Goal: Task Accomplishment & Management: Use online tool/utility

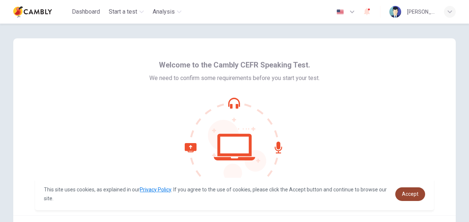
click at [411, 194] on span "Accept" at bounding box center [410, 194] width 17 height 6
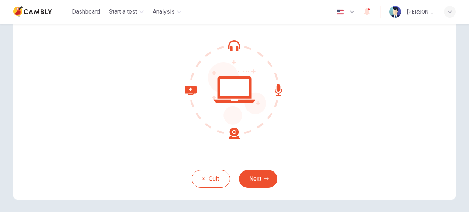
scroll to position [71, 0]
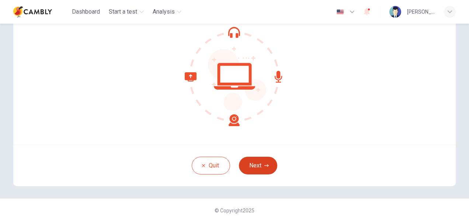
click at [269, 164] on button "Next" at bounding box center [258, 166] width 38 height 18
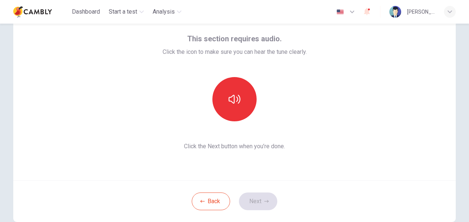
scroll to position [0, 0]
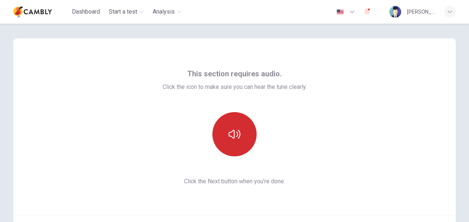
click at [231, 139] on icon "button" at bounding box center [235, 134] width 12 height 12
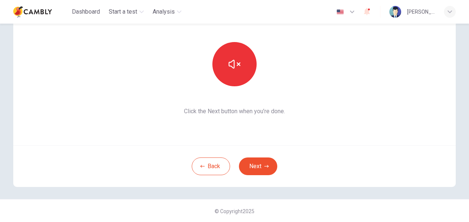
scroll to position [71, 0]
click at [269, 164] on button "Next" at bounding box center [258, 166] width 38 height 18
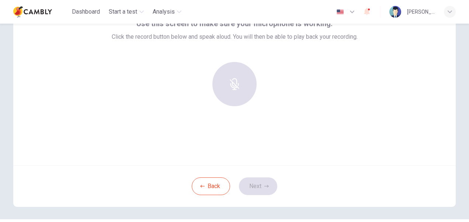
scroll to position [34, 0]
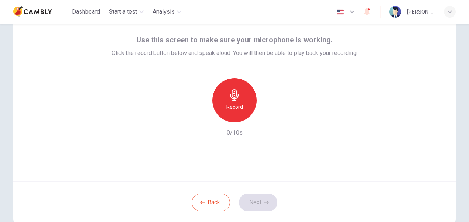
click at [242, 110] on div "Record" at bounding box center [234, 100] width 44 height 44
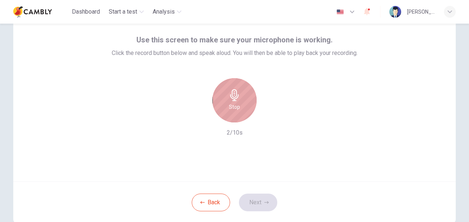
click at [240, 109] on div "Stop" at bounding box center [234, 100] width 44 height 44
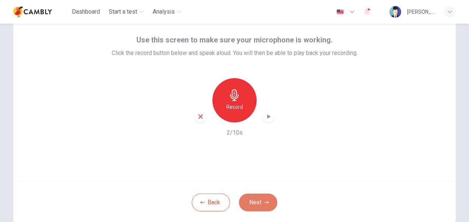
click at [261, 197] on button "Next" at bounding box center [258, 203] width 38 height 18
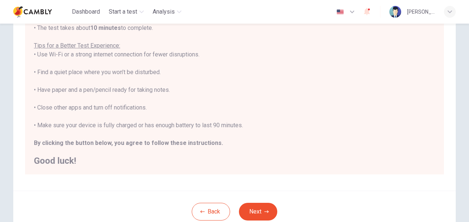
scroll to position [164, 0]
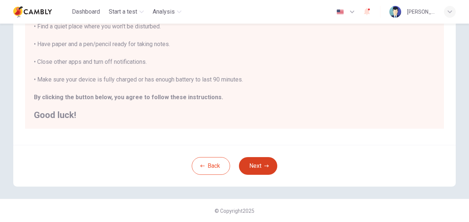
click at [257, 164] on button "Next" at bounding box center [258, 166] width 38 height 18
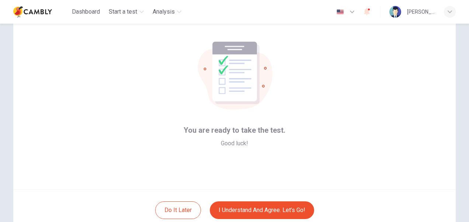
scroll to position [37, 0]
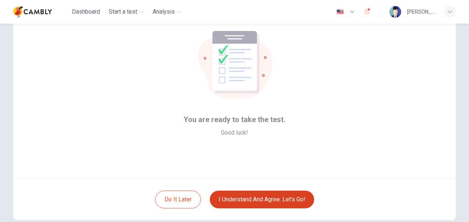
click at [269, 198] on button "I understand and agree. Let’s go!" at bounding box center [262, 200] width 104 height 18
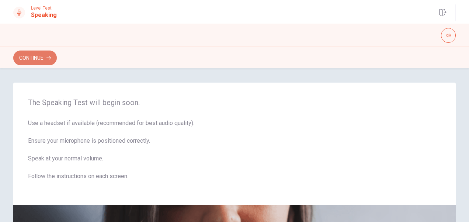
click at [41, 62] on button "Continue" at bounding box center [35, 58] width 44 height 15
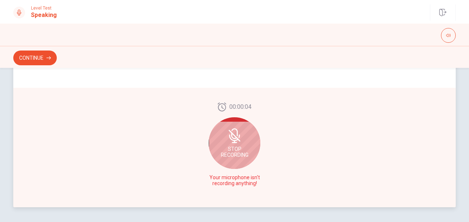
scroll to position [212, 0]
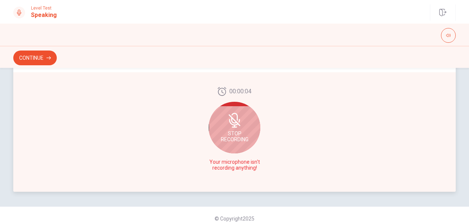
click at [225, 138] on span "Stop Recording" at bounding box center [235, 137] width 28 height 12
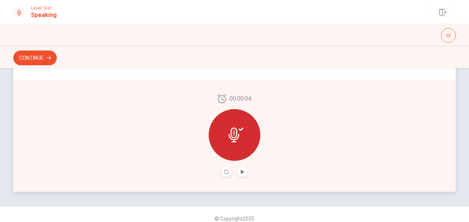
click at [237, 139] on icon at bounding box center [236, 135] width 15 height 15
click at [243, 170] on button "Play Audio" at bounding box center [243, 172] width 10 height 10
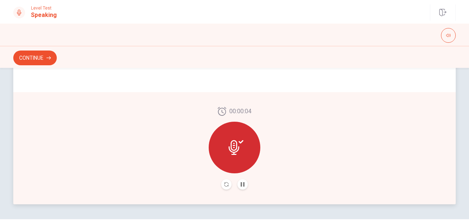
scroll to position [184, 0]
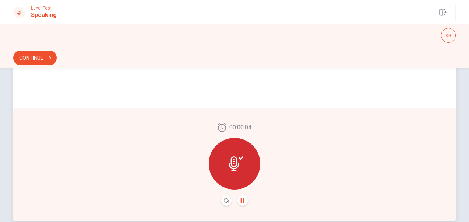
click at [241, 199] on icon "Pause Audio" at bounding box center [242, 200] width 4 height 4
click at [229, 159] on icon at bounding box center [236, 163] width 15 height 15
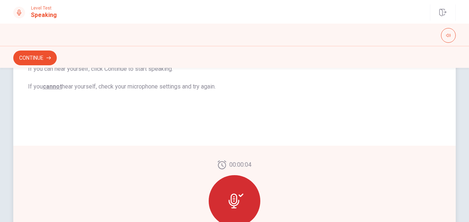
scroll to position [148, 0]
click at [229, 194] on icon at bounding box center [234, 200] width 11 height 15
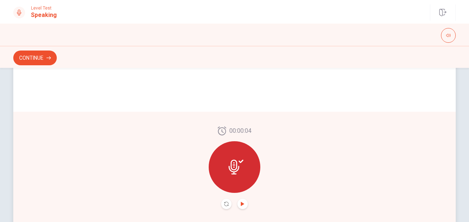
scroll to position [221, 0]
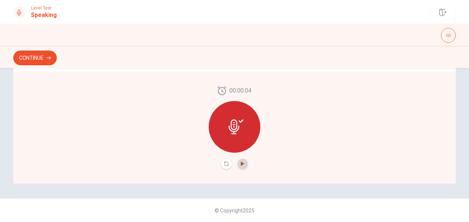
click at [240, 163] on icon "Play Audio" at bounding box center [242, 164] width 4 height 4
click at [240, 165] on icon "Pause Audio" at bounding box center [242, 164] width 4 height 4
click at [227, 164] on button "Record Again" at bounding box center [226, 164] width 10 height 10
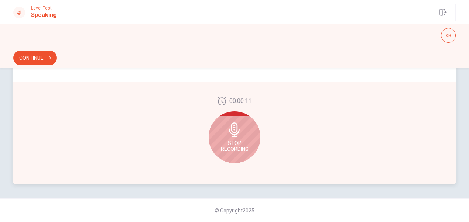
click at [246, 150] on span "Stop Recording" at bounding box center [235, 146] width 28 height 12
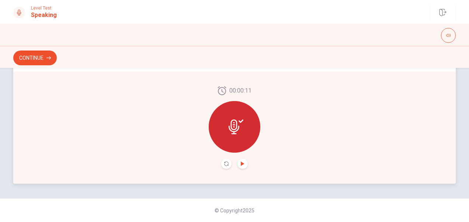
click at [242, 163] on icon "Play Audio" at bounding box center [242, 164] width 4 height 4
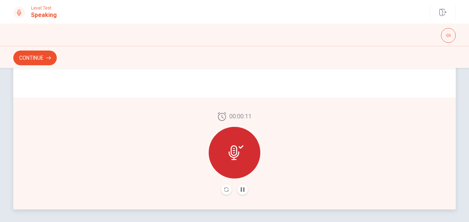
scroll to position [184, 0]
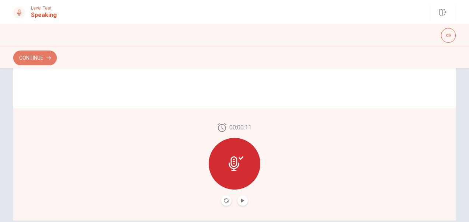
click at [52, 57] on button "Continue" at bounding box center [35, 58] width 44 height 15
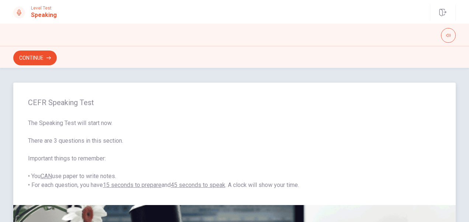
scroll to position [37, 0]
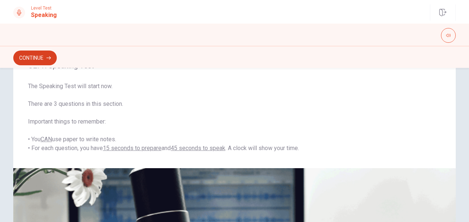
click at [46, 59] on button "Continue" at bounding box center [35, 58] width 44 height 15
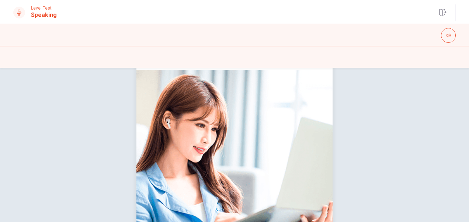
scroll to position [74, 0]
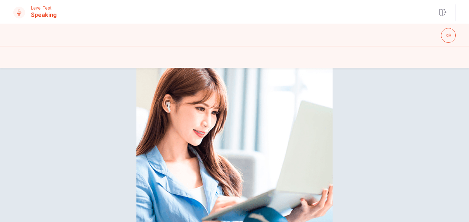
click at [426, 153] on div "Please Listen Carefully" at bounding box center [234, 132] width 466 height 247
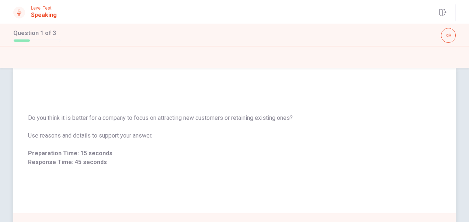
scroll to position [0, 0]
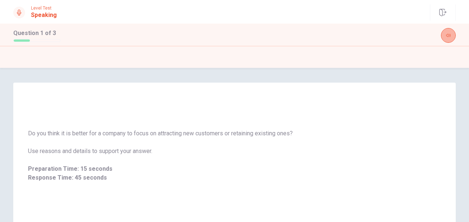
click at [447, 36] on icon "button" at bounding box center [448, 35] width 4 height 3
click at [421, 61] on div at bounding box center [234, 58] width 443 height 14
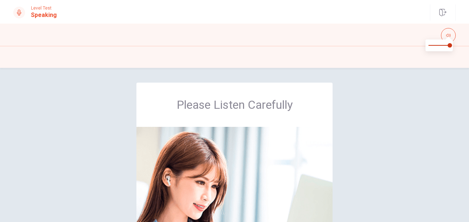
click at [405, 105] on div "Please Listen Carefully" at bounding box center [234, 206] width 466 height 247
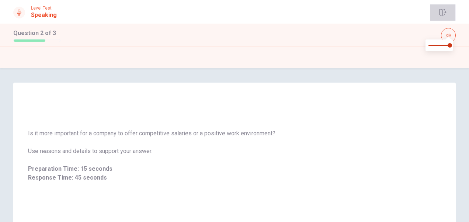
click at [441, 13] on icon "button" at bounding box center [442, 12] width 7 height 7
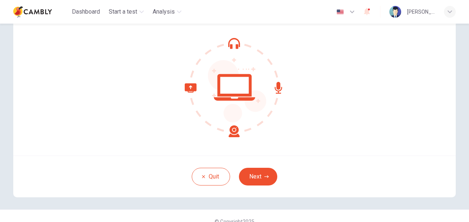
scroll to position [71, 0]
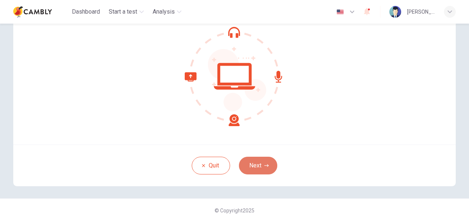
click at [265, 162] on button "Next" at bounding box center [258, 166] width 38 height 18
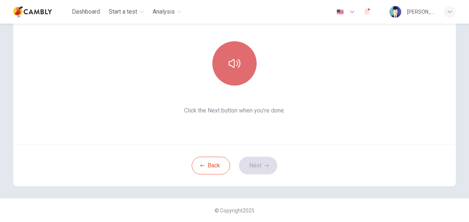
click at [236, 66] on icon "button" at bounding box center [235, 64] width 12 height 12
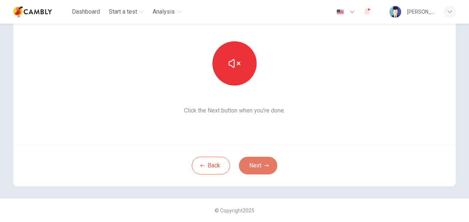
click at [251, 163] on button "Next" at bounding box center [258, 166] width 38 height 18
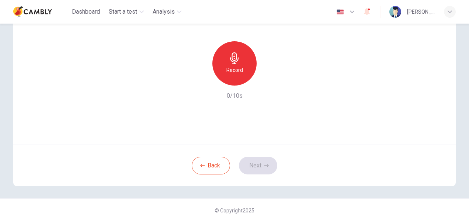
click at [232, 76] on div "Record" at bounding box center [234, 63] width 44 height 44
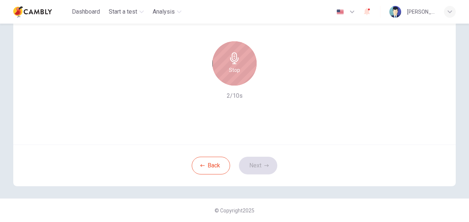
click at [241, 80] on div "Stop" at bounding box center [234, 63] width 44 height 44
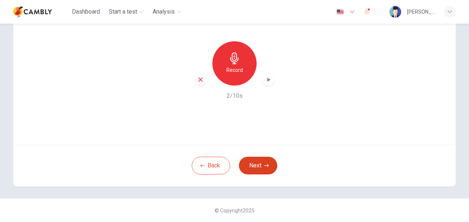
click at [254, 170] on button "Next" at bounding box center [258, 166] width 38 height 18
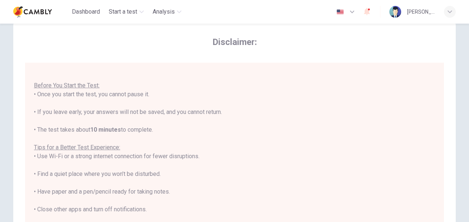
scroll to position [0, 0]
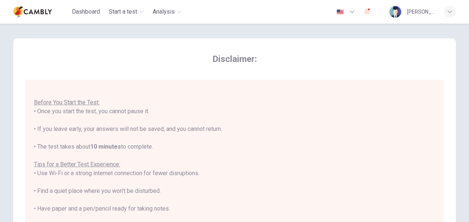
click at [47, 9] on img at bounding box center [32, 11] width 39 height 15
